Goal: Complete application form

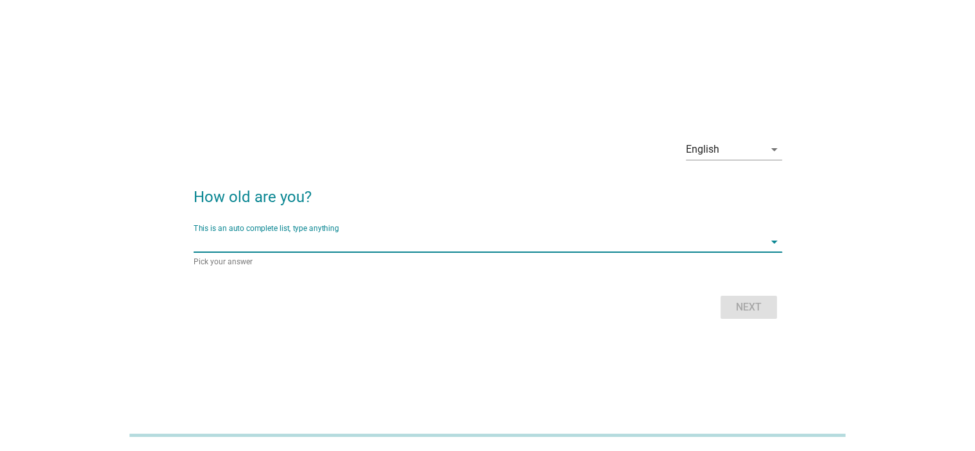
click at [299, 242] on input "This is an auto complete list, type anything" at bounding box center [479, 241] width 571 height 21
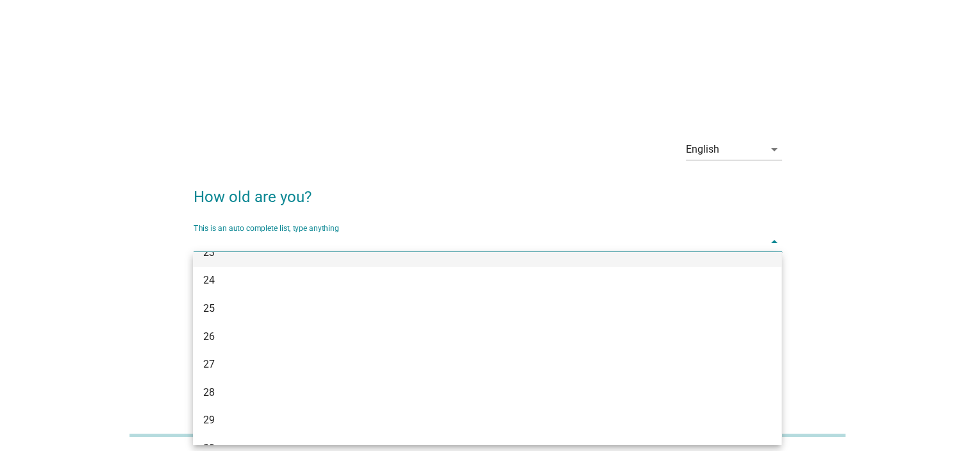
scroll to position [256, 0]
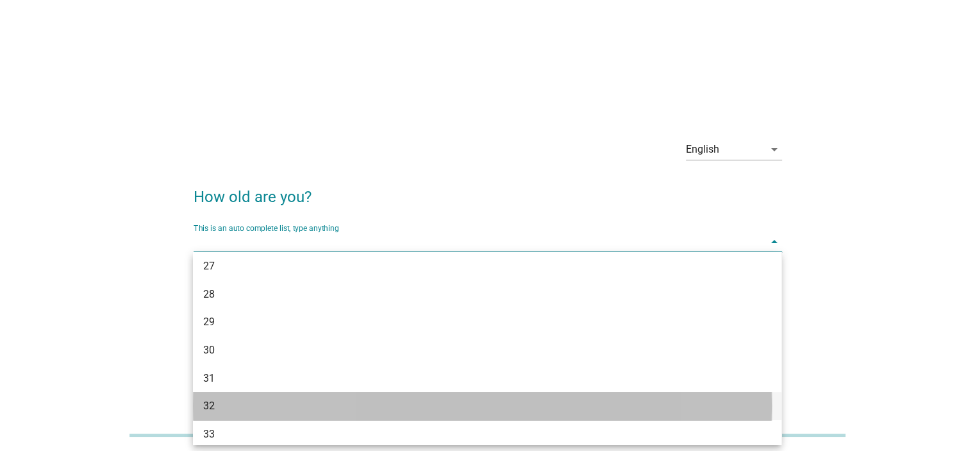
click at [293, 401] on div "32" at bounding box center [463, 405] width 521 height 15
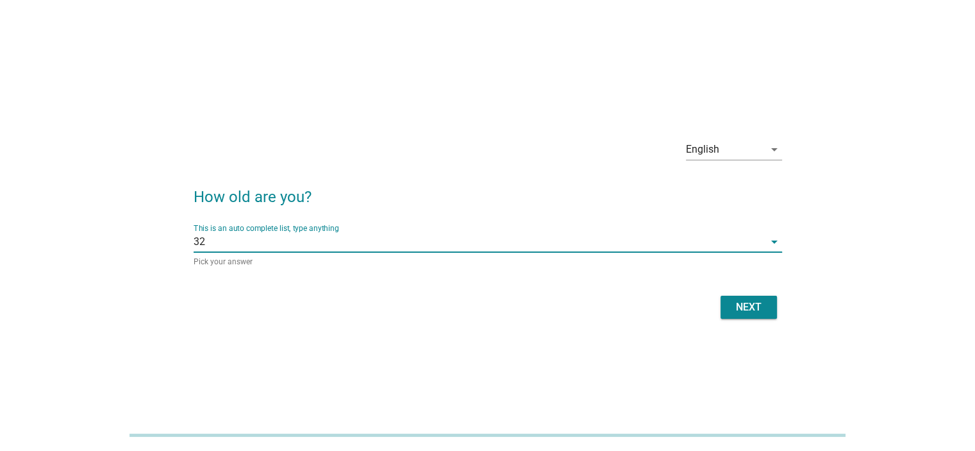
click at [741, 305] on div "Next" at bounding box center [749, 306] width 36 height 15
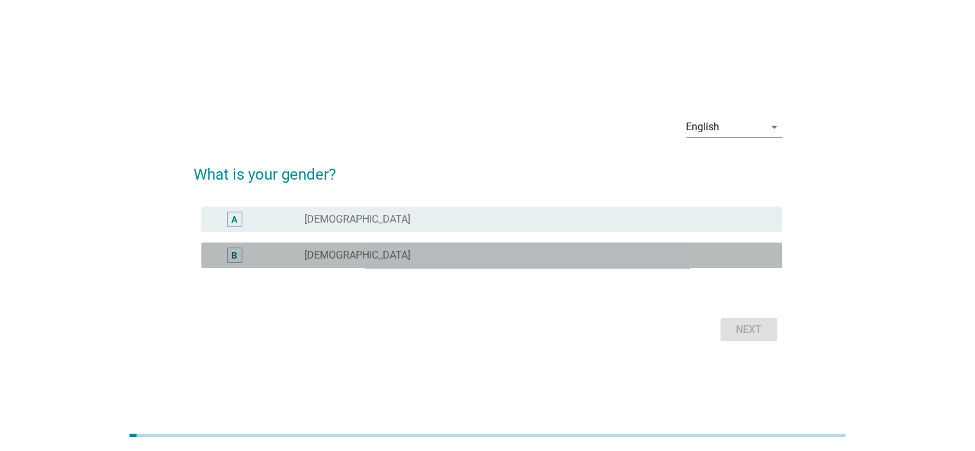
click at [326, 253] on label "[DEMOGRAPHIC_DATA]" at bounding box center [358, 255] width 106 height 13
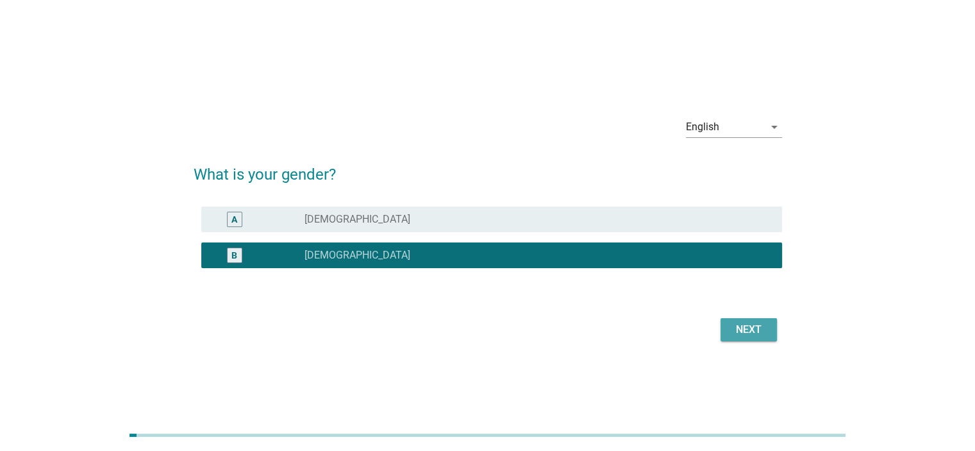
click at [750, 328] on div "Next" at bounding box center [749, 329] width 36 height 15
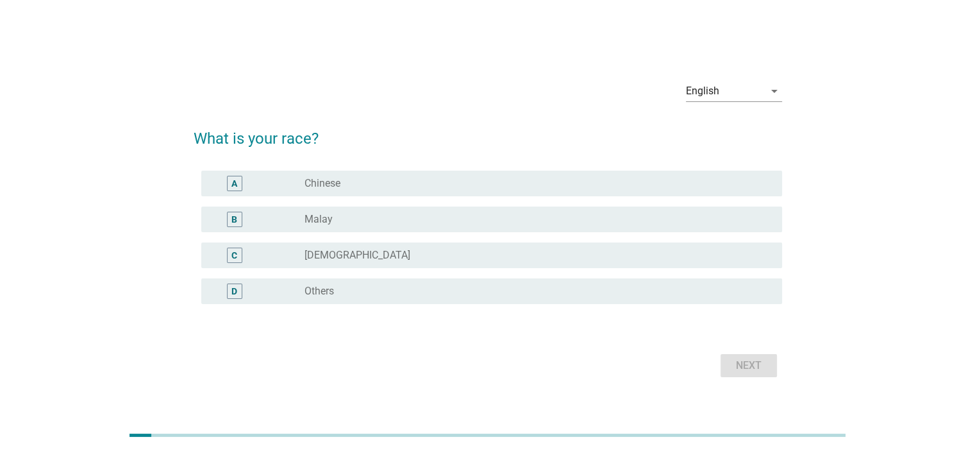
click at [339, 183] on label "Chinese" at bounding box center [323, 183] width 36 height 13
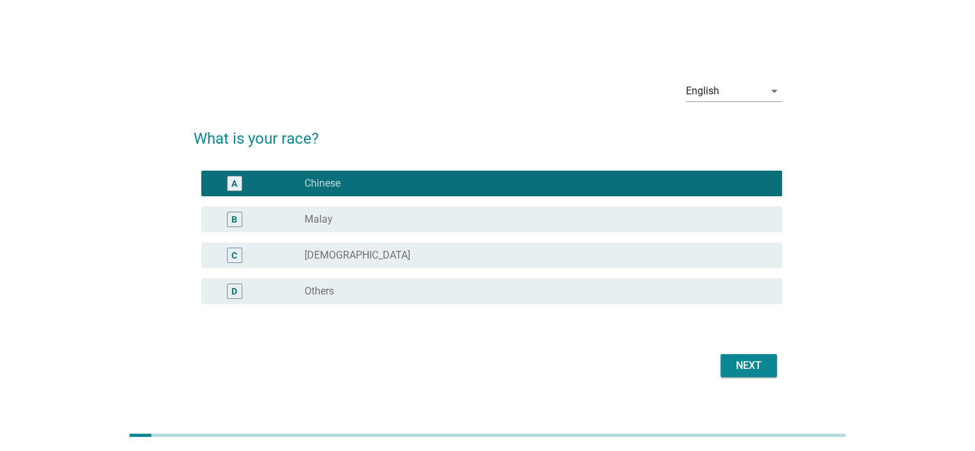
click at [748, 364] on div "Next" at bounding box center [749, 365] width 36 height 15
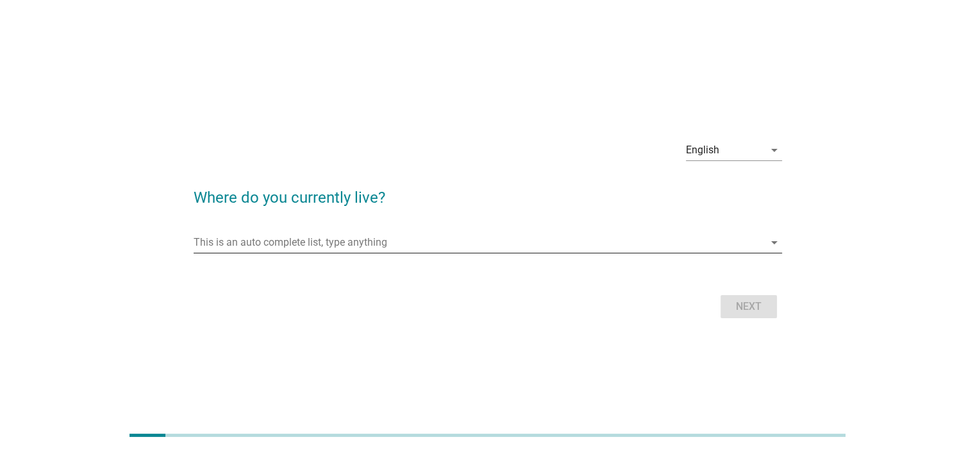
click at [439, 246] on input "This is an auto complete list, type anything" at bounding box center [479, 242] width 571 height 21
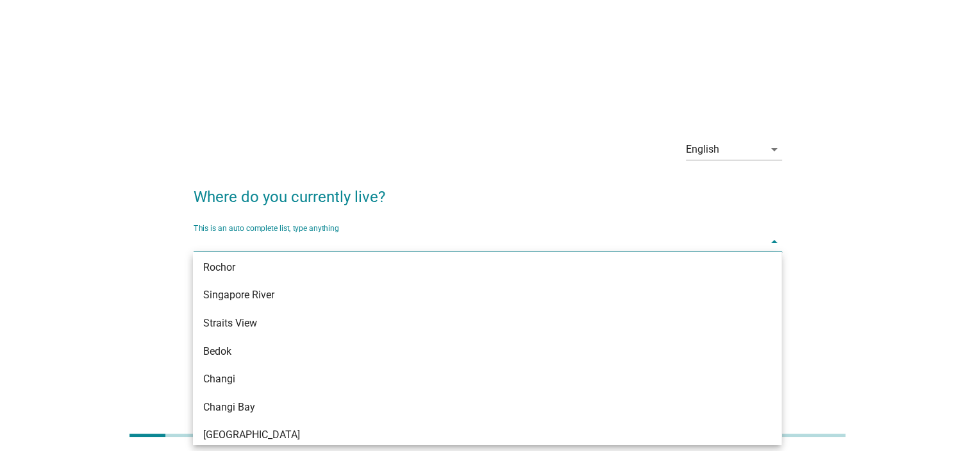
scroll to position [641, 0]
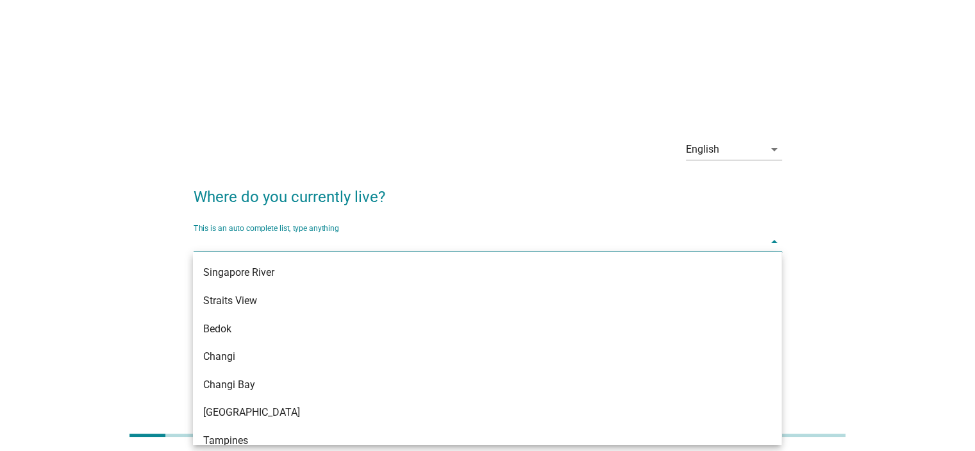
click at [476, 324] on div "Bedok" at bounding box center [463, 328] width 521 height 15
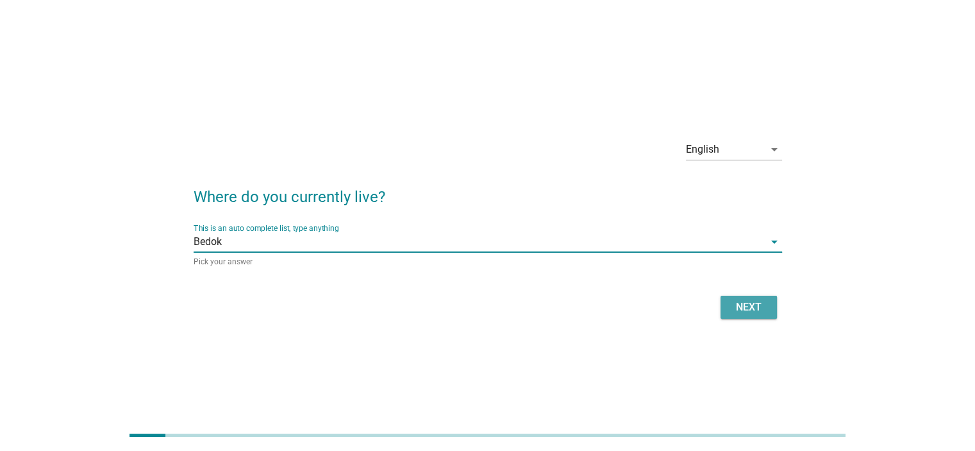
click at [751, 318] on button "Next" at bounding box center [749, 307] width 56 height 23
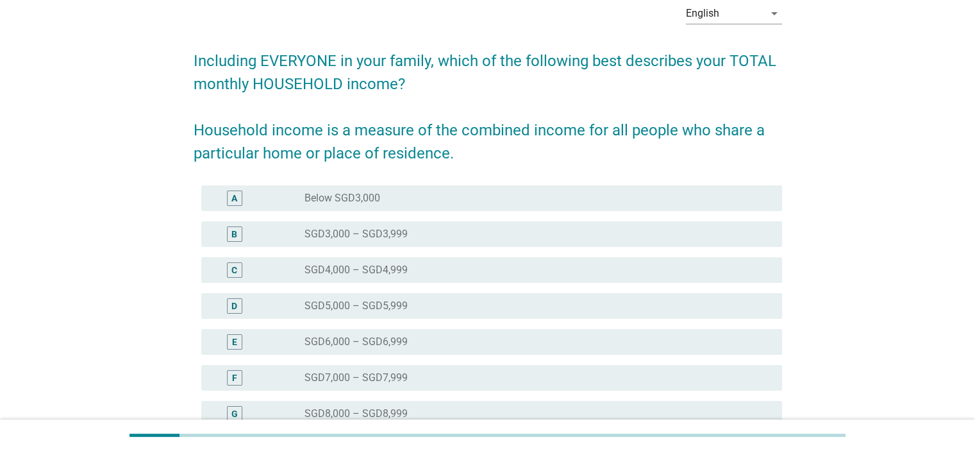
scroll to position [128, 0]
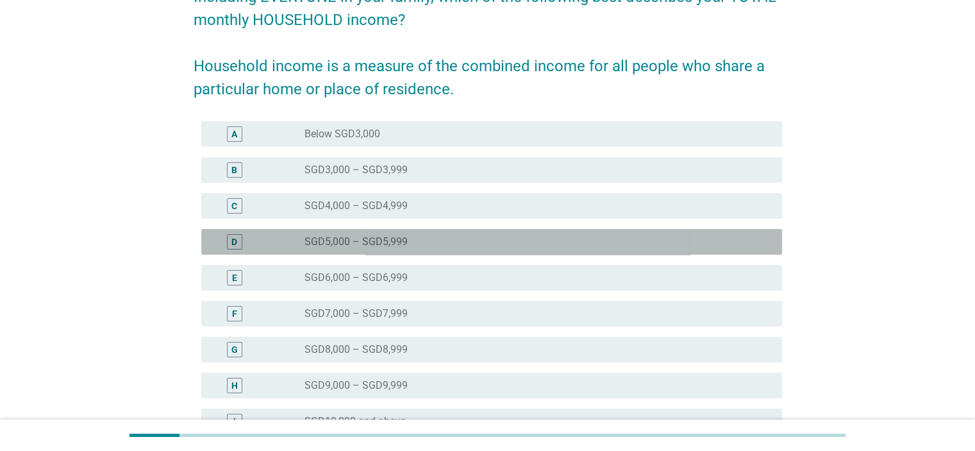
click at [358, 240] on label "SGD5,000 – SGD5,999" at bounding box center [356, 241] width 103 height 13
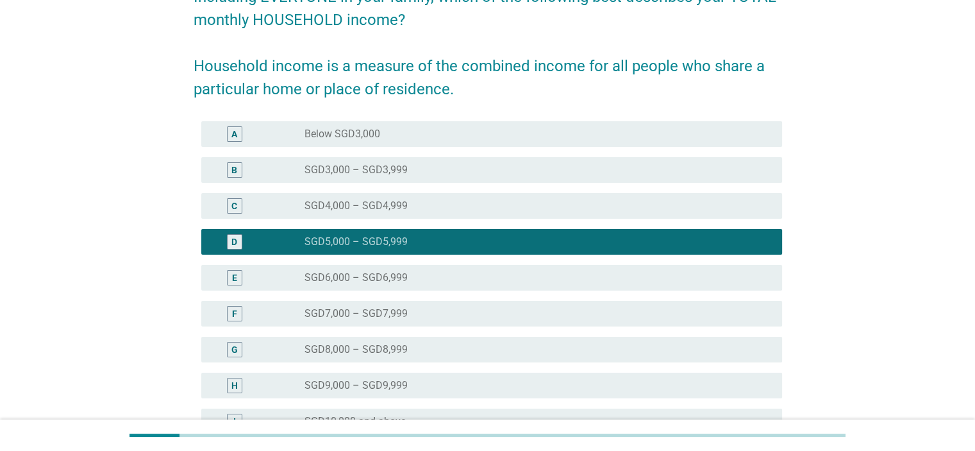
scroll to position [276, 0]
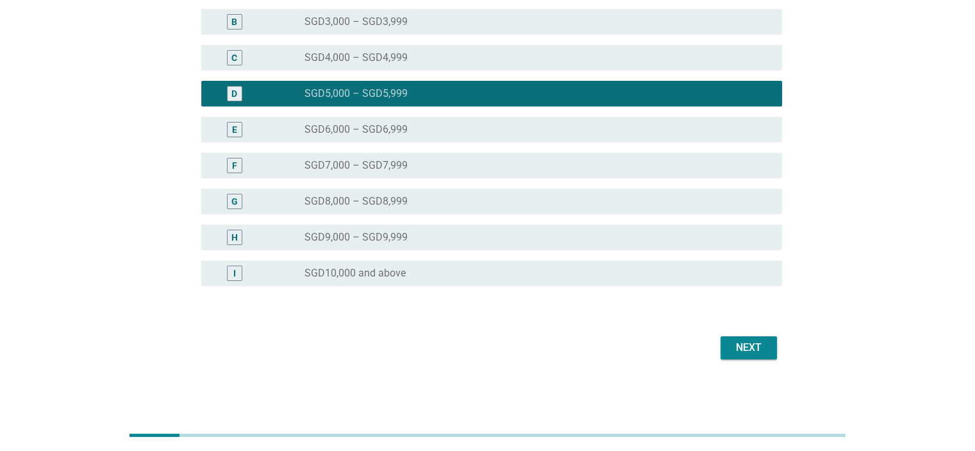
click at [737, 346] on div "Next" at bounding box center [749, 347] width 36 height 15
